Goal: Check status: Check status

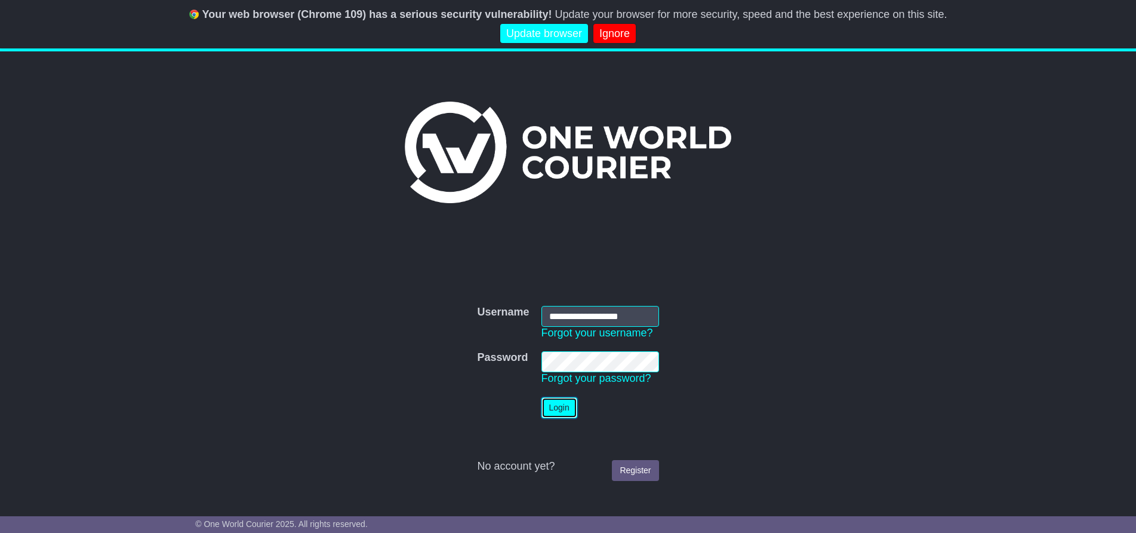
click at [558, 408] on button "Login" at bounding box center [560, 407] width 36 height 21
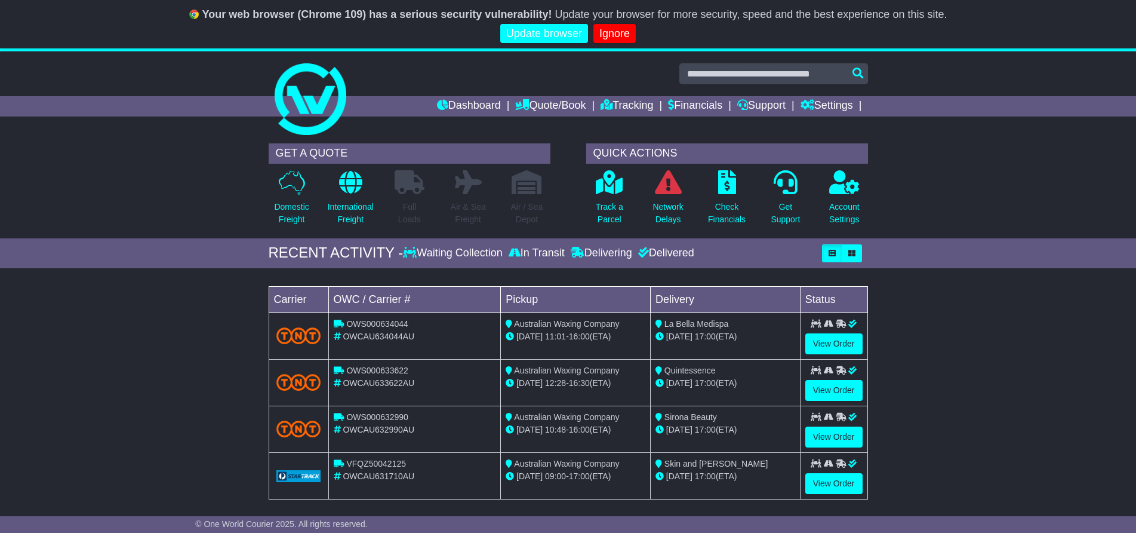
click at [955, 294] on div "Loading... No bookings found Carrier OWC / Carrier # Pickup Delivery Status OWS…" at bounding box center [568, 396] width 1136 height 244
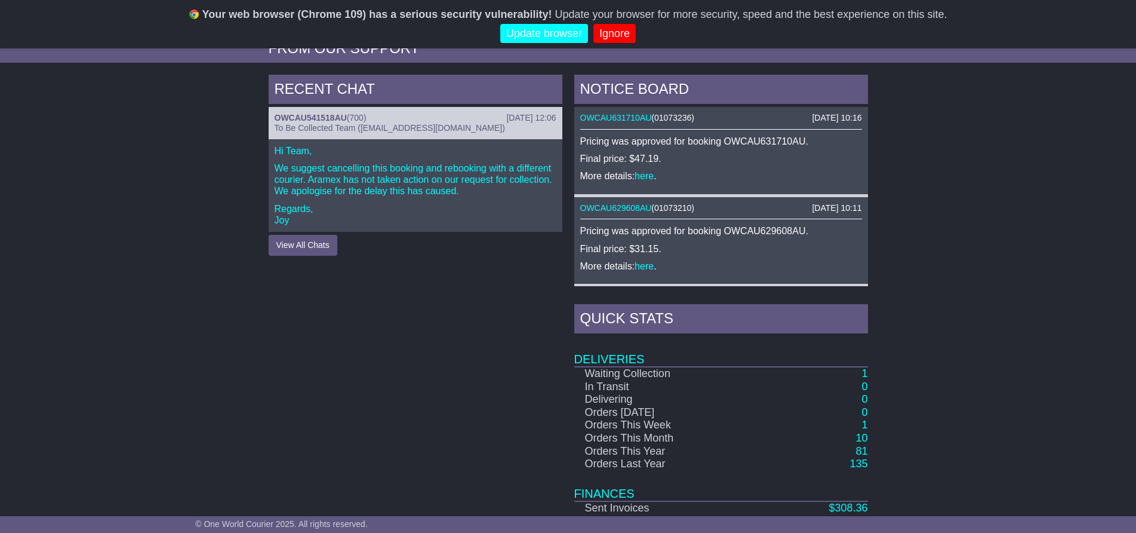
scroll to position [558, 0]
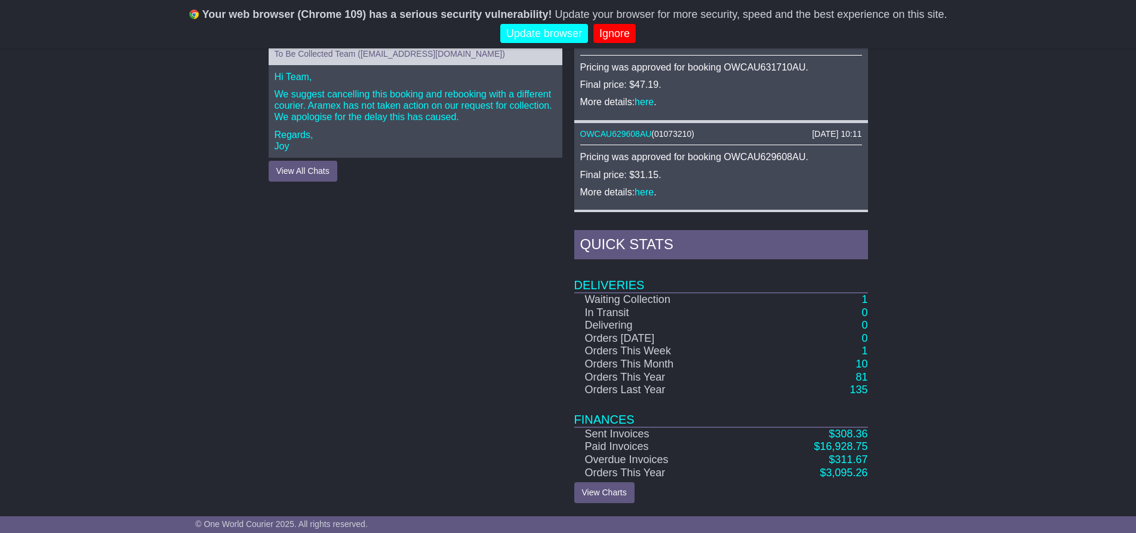
click at [861, 299] on td "1" at bounding box center [810, 300] width 116 height 14
click at [863, 299] on link "1" at bounding box center [865, 299] width 6 height 12
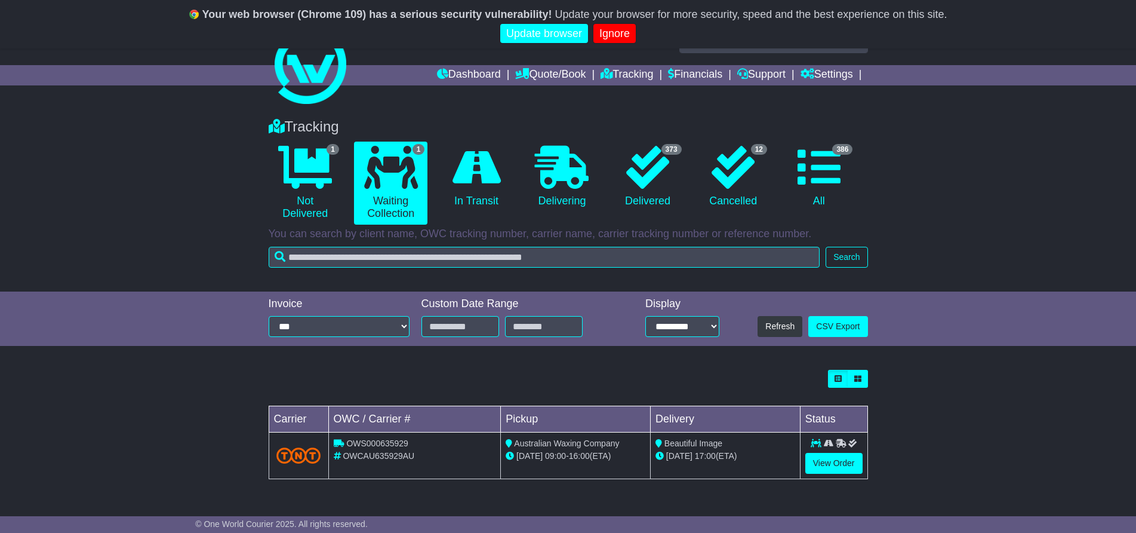
scroll to position [48, 0]
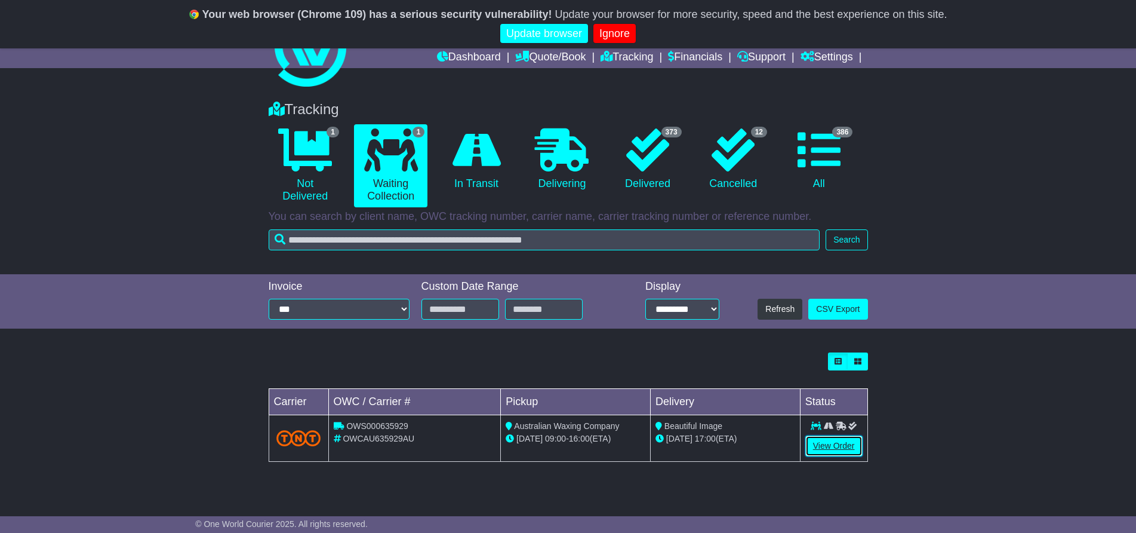
click at [847, 438] on link "View Order" at bounding box center [834, 445] width 57 height 21
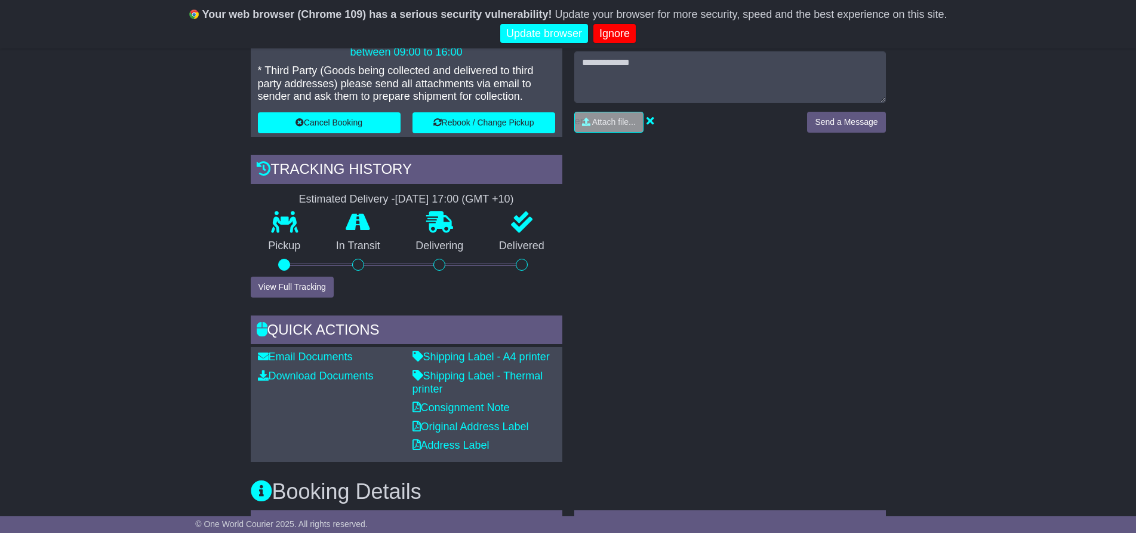
scroll to position [358, 0]
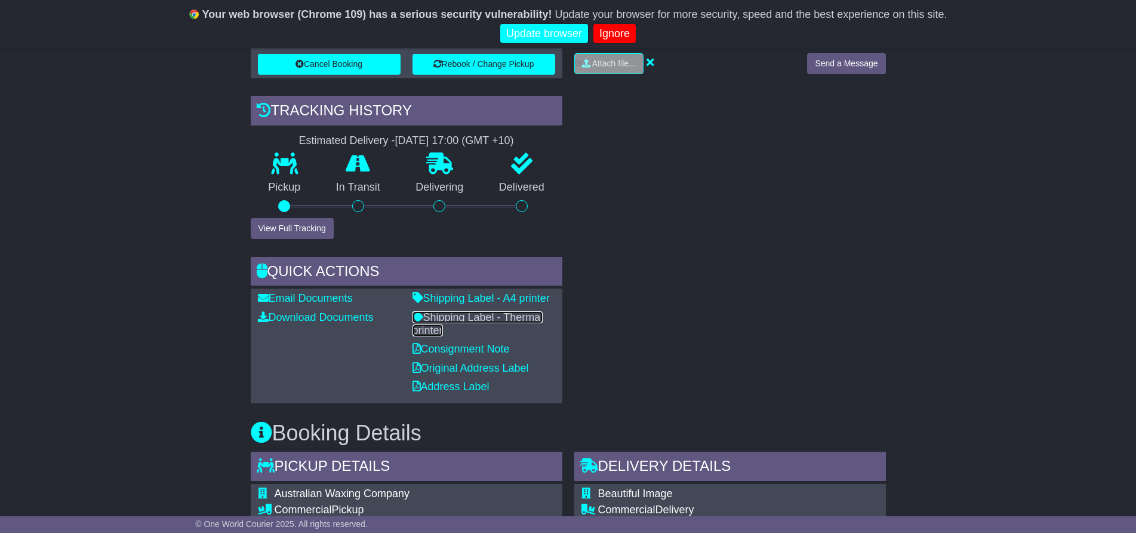
click at [465, 320] on link "Shipping Label - Thermal printer" at bounding box center [478, 323] width 131 height 25
drag, startPoint x: 755, startPoint y: 260, endPoint x: 817, endPoint y: 128, distance: 145.3
click at [758, 260] on div "RECENT CHAT Loading... No messages Attach file..." at bounding box center [730, 170] width 324 height 465
